Goal: Task Accomplishment & Management: Manage account settings

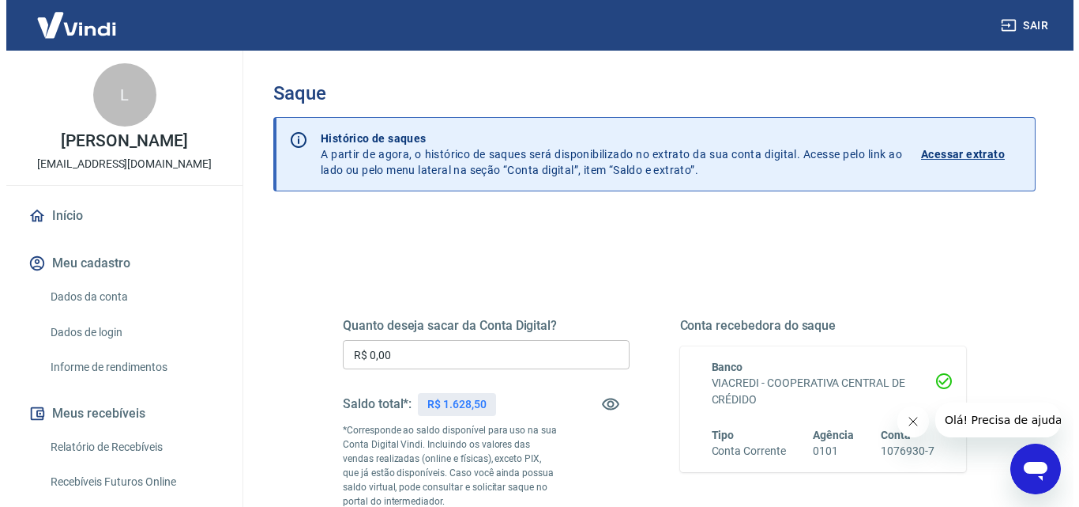
scroll to position [237, 0]
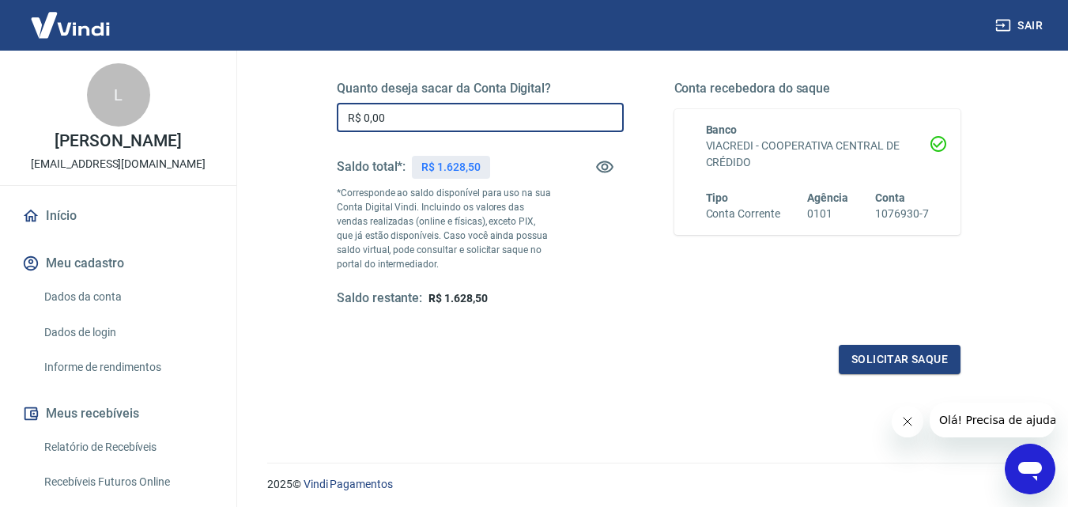
click at [391, 113] on input "R$ 0,00" at bounding box center [480, 117] width 287 height 29
type input "R$ 1.628,50"
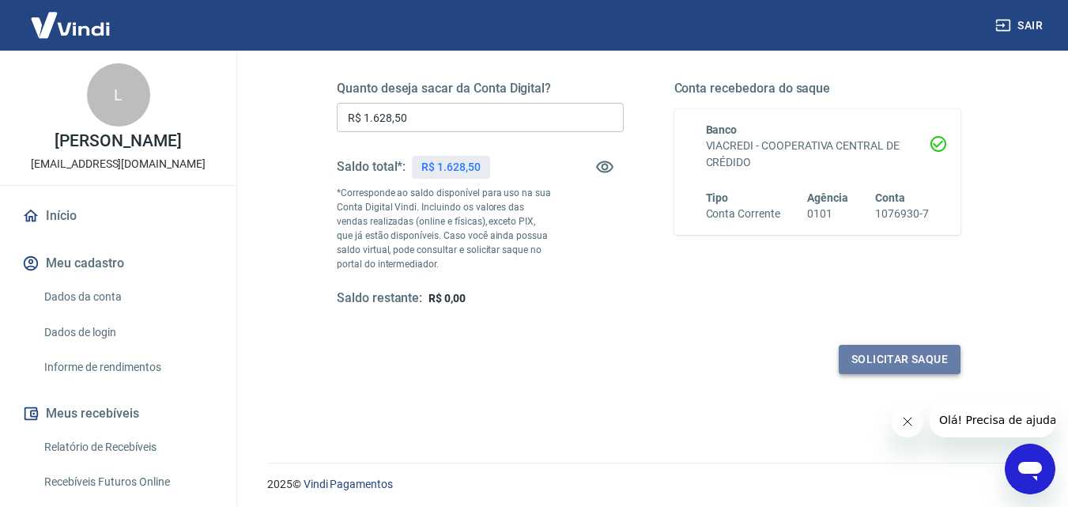
click at [864, 356] on button "Solicitar saque" at bounding box center [899, 359] width 122 height 29
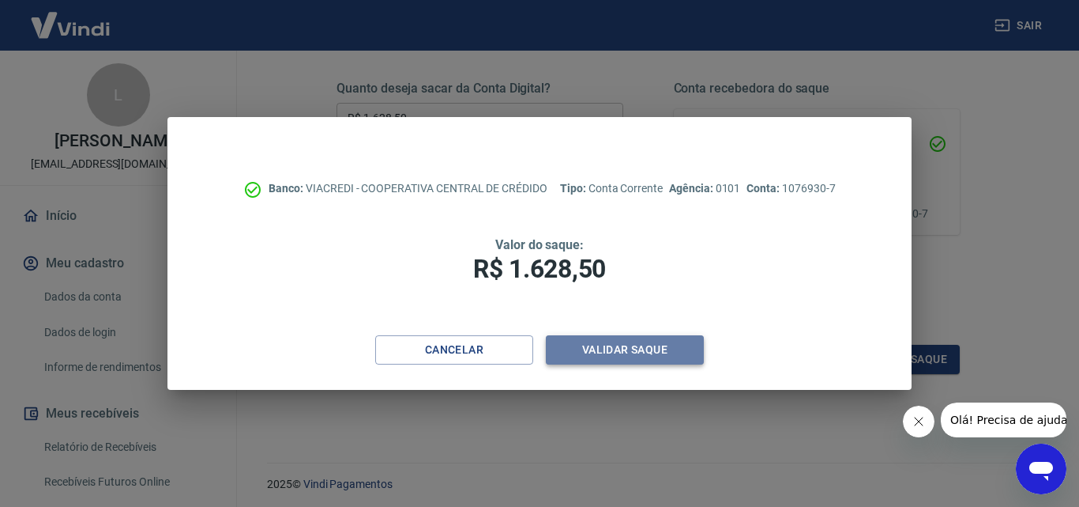
click at [625, 348] on button "Validar saque" at bounding box center [625, 349] width 158 height 29
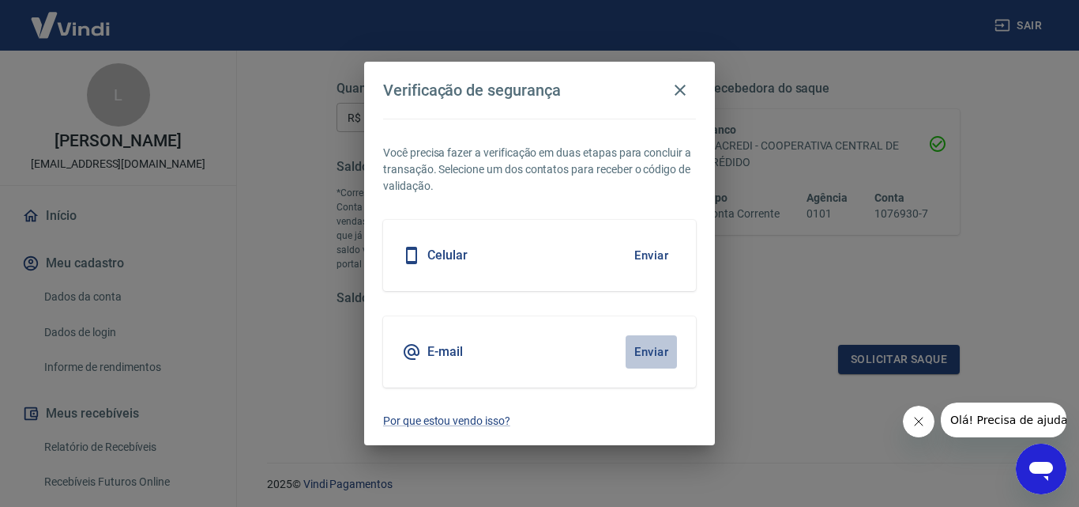
click at [665, 360] on button "Enviar" at bounding box center [651, 351] width 51 height 33
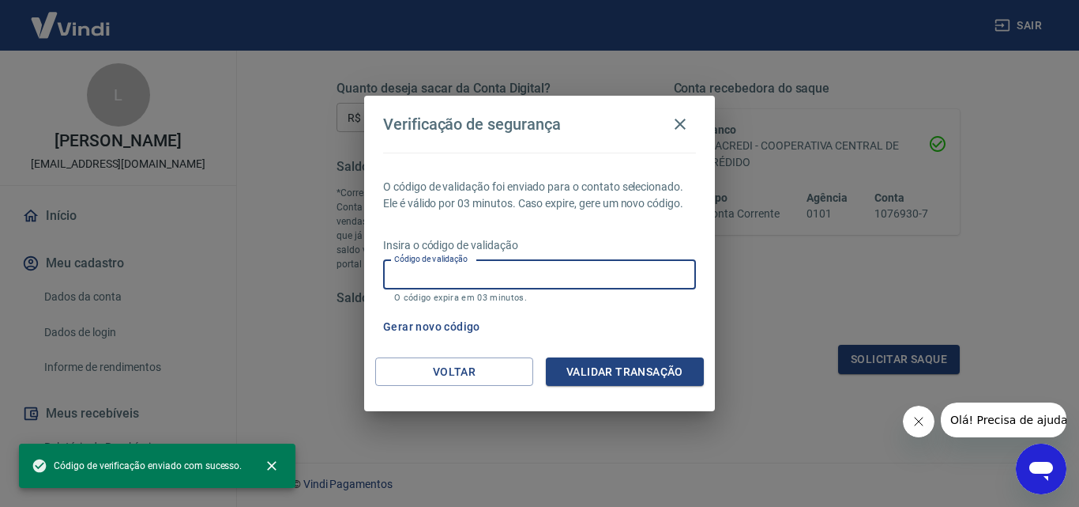
click at [500, 278] on input "Código de validação" at bounding box center [539, 274] width 313 height 29
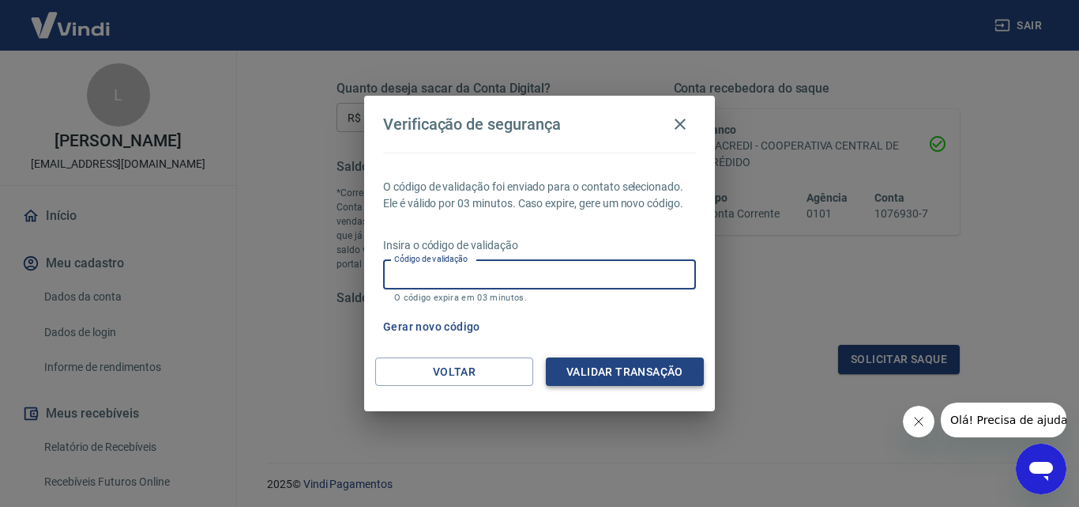
paste input "675920"
type input "675920"
click at [641, 367] on button "Validar transação" at bounding box center [625, 371] width 158 height 29
